Goal: Find specific page/section: Find specific page/section

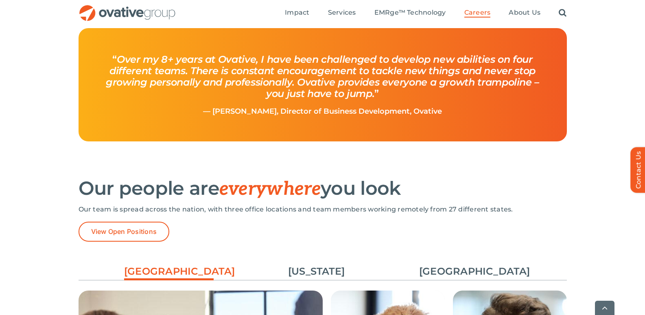
scroll to position [1147, 0]
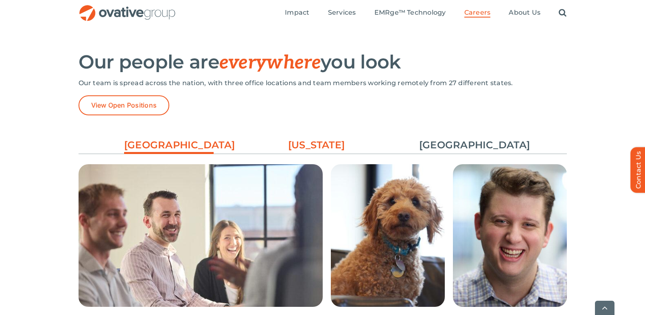
click at [331, 147] on link "[US_STATE]" at bounding box center [317, 145] width 90 height 14
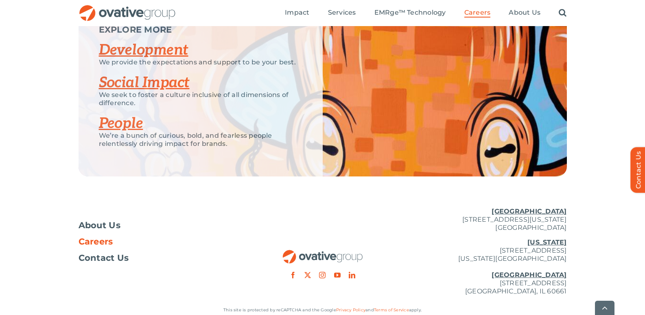
scroll to position [1623, 0]
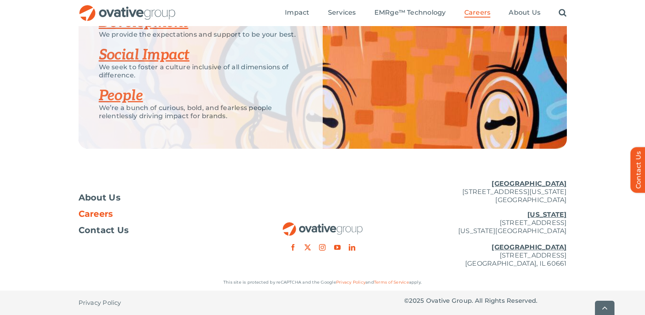
click at [83, 216] on span "Careers" at bounding box center [96, 214] width 35 height 8
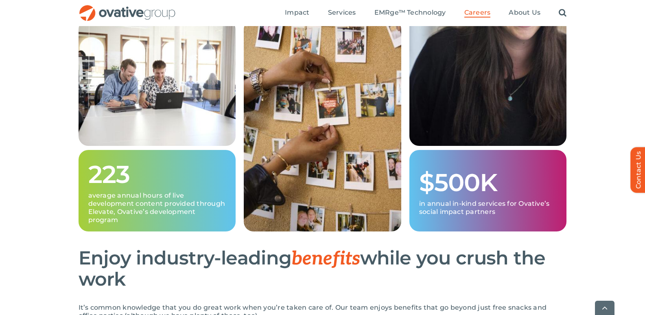
scroll to position [529, 0]
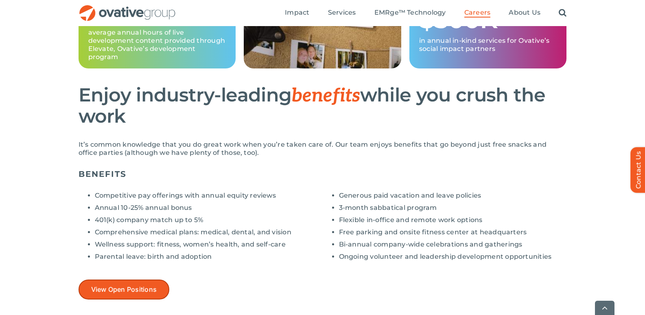
click at [142, 285] on span "View Open Positions" at bounding box center [124, 289] width 66 height 8
